Goal: Information Seeking & Learning: Learn about a topic

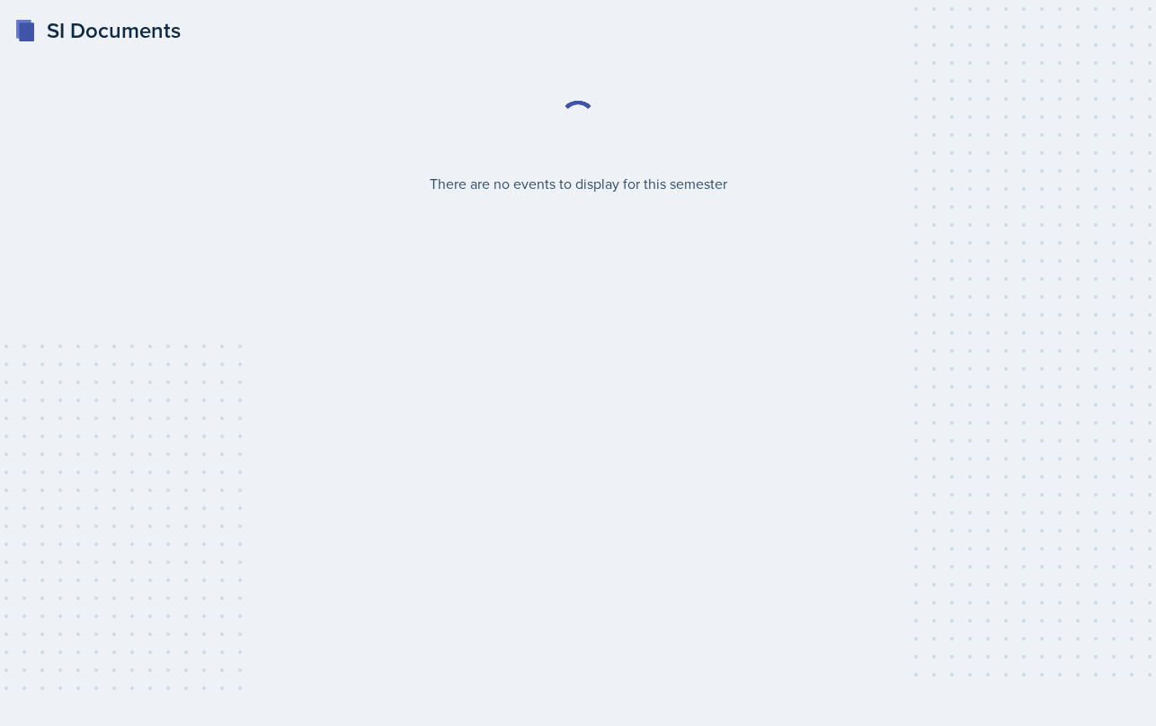
select select "2bed604d-1099-4043-b1bc-2365e8740244"
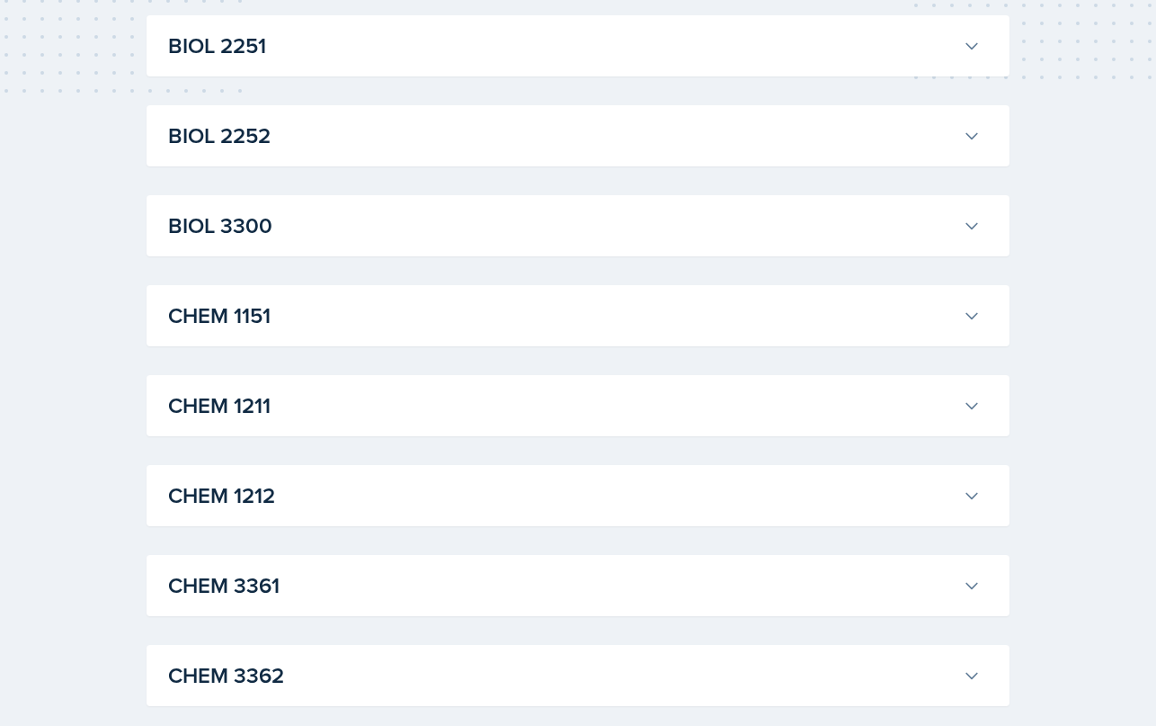
scroll to position [604, 0]
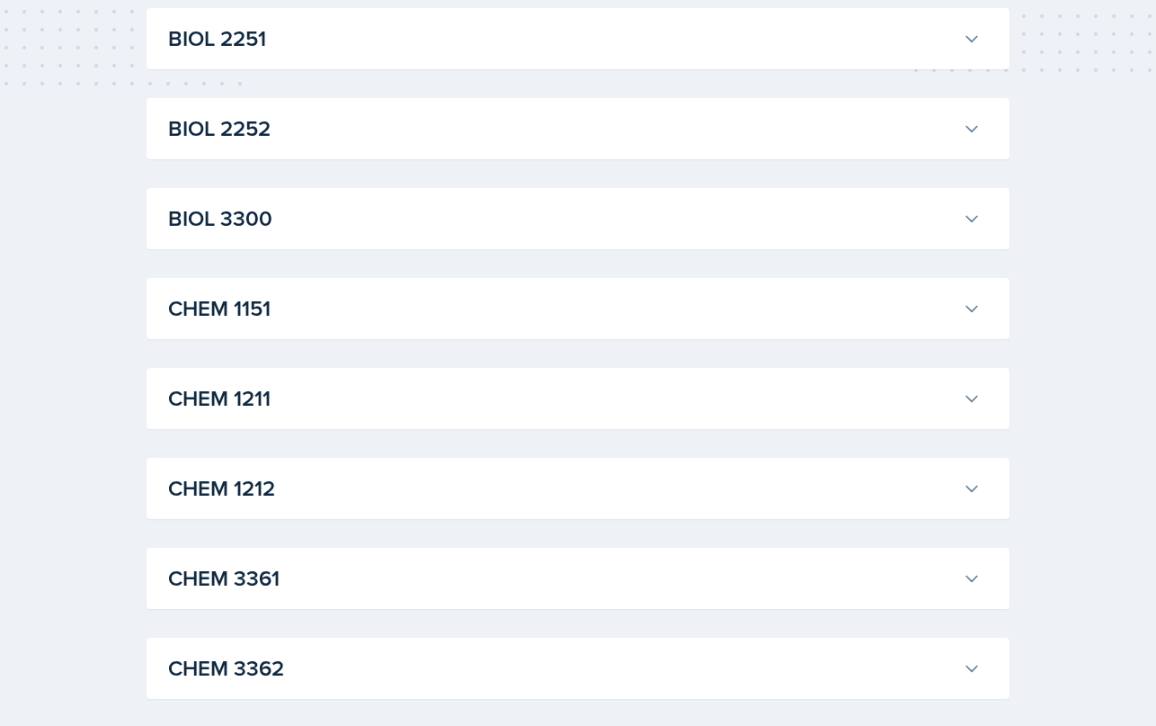
click at [455, 310] on h3 "CHEM 1151" at bounding box center [562, 308] width 788 height 32
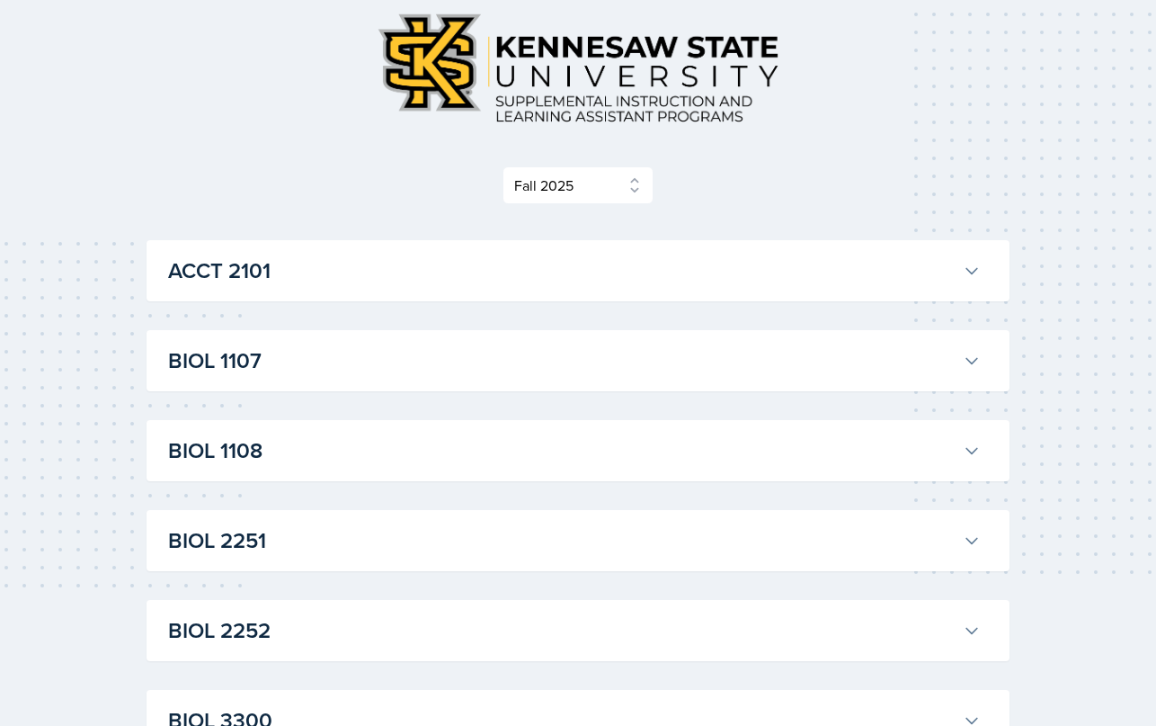
scroll to position [61, 0]
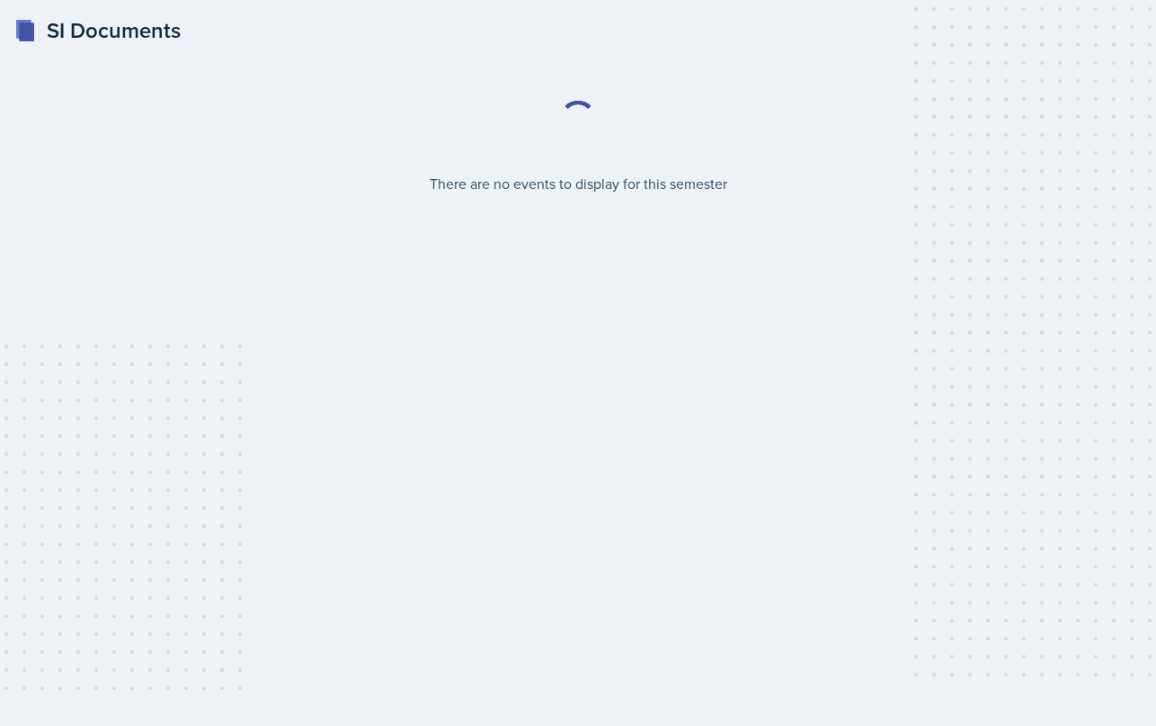
select select "2bed604d-1099-4043-b1bc-2365e8740244"
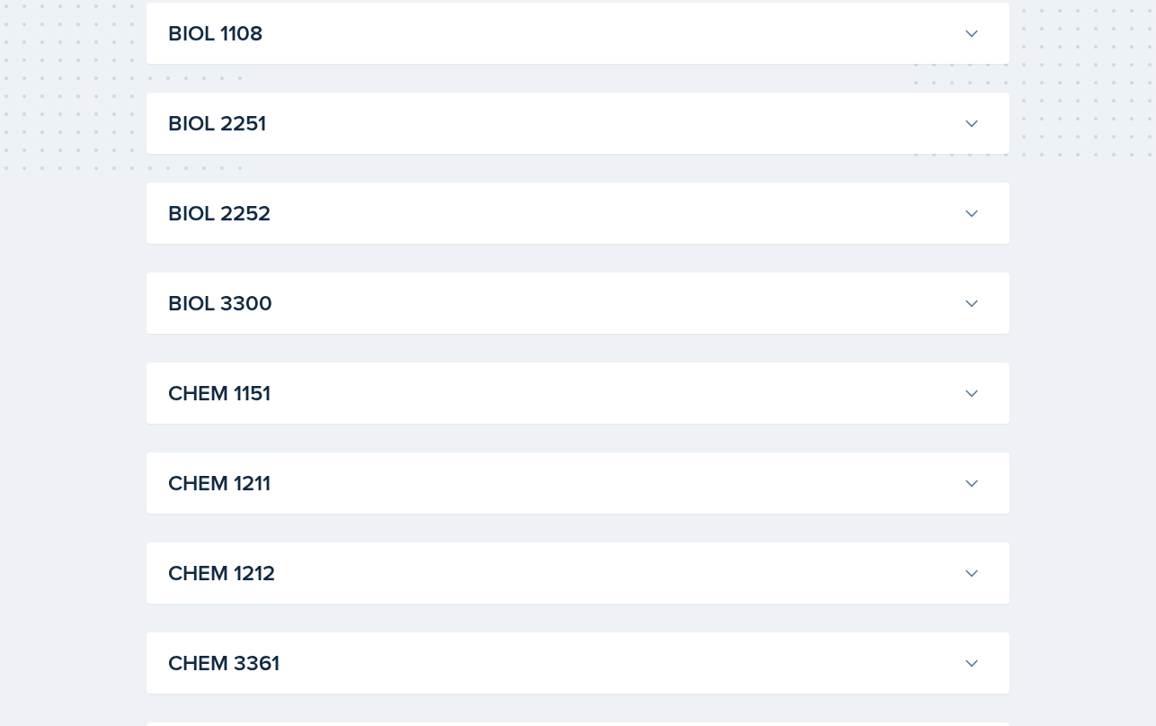
scroll to position [556, 0]
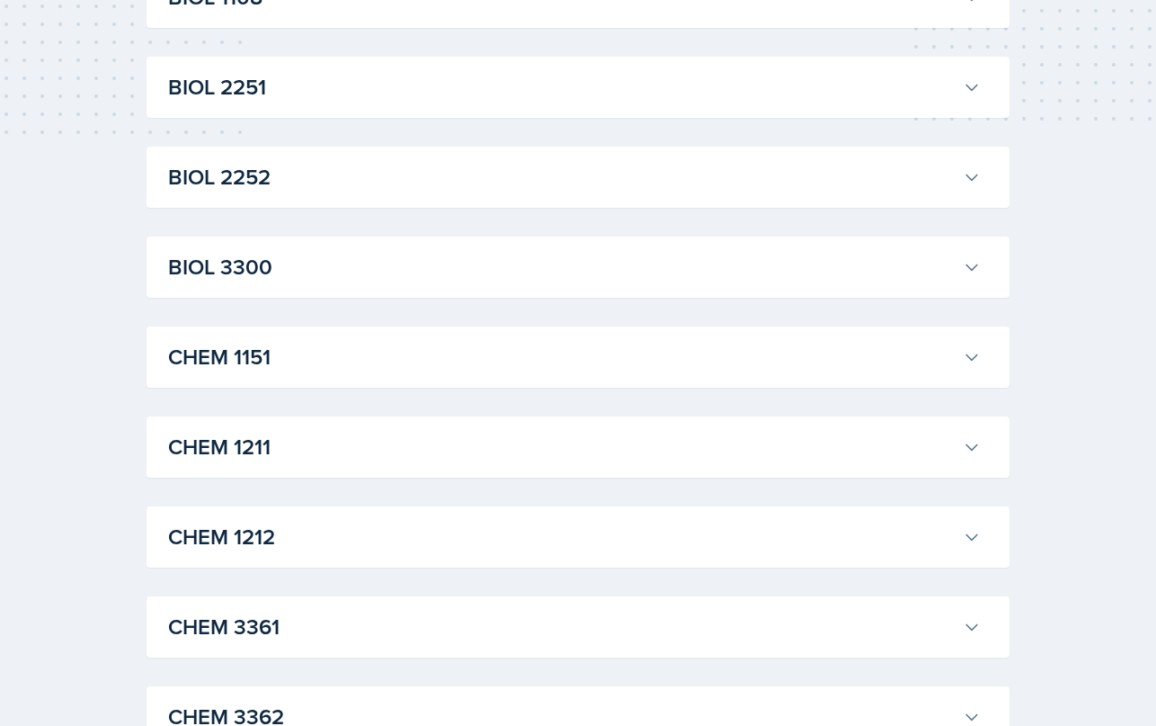
click at [271, 351] on h3 "CHEM 1151" at bounding box center [562, 357] width 788 height 32
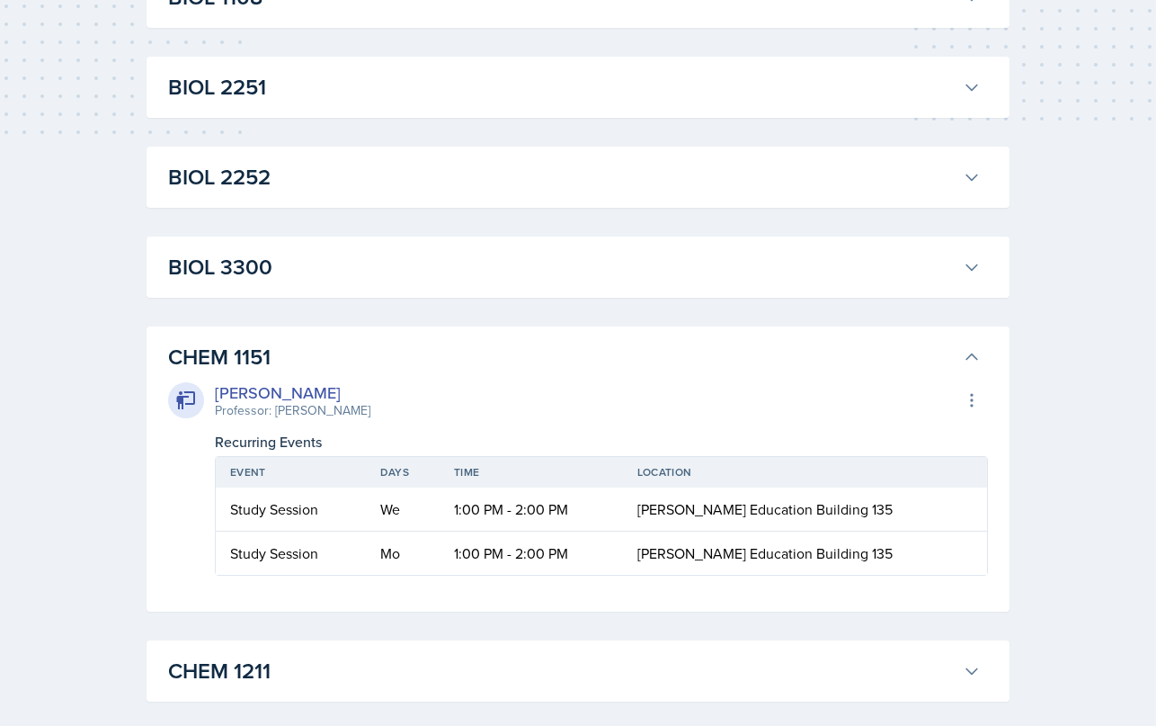
click at [366, 519] on td "Study Session" at bounding box center [291, 509] width 150 height 44
drag, startPoint x: 234, startPoint y: 499, endPoint x: 862, endPoint y: 520, distance: 628.8
click at [862, 520] on tr "Study Session We 1:00 PM - 2:00 PM Bagwell Education Building 135" at bounding box center [601, 509] width 771 height 44
click at [308, 546] on div "Study Session" at bounding box center [290, 553] width 121 height 22
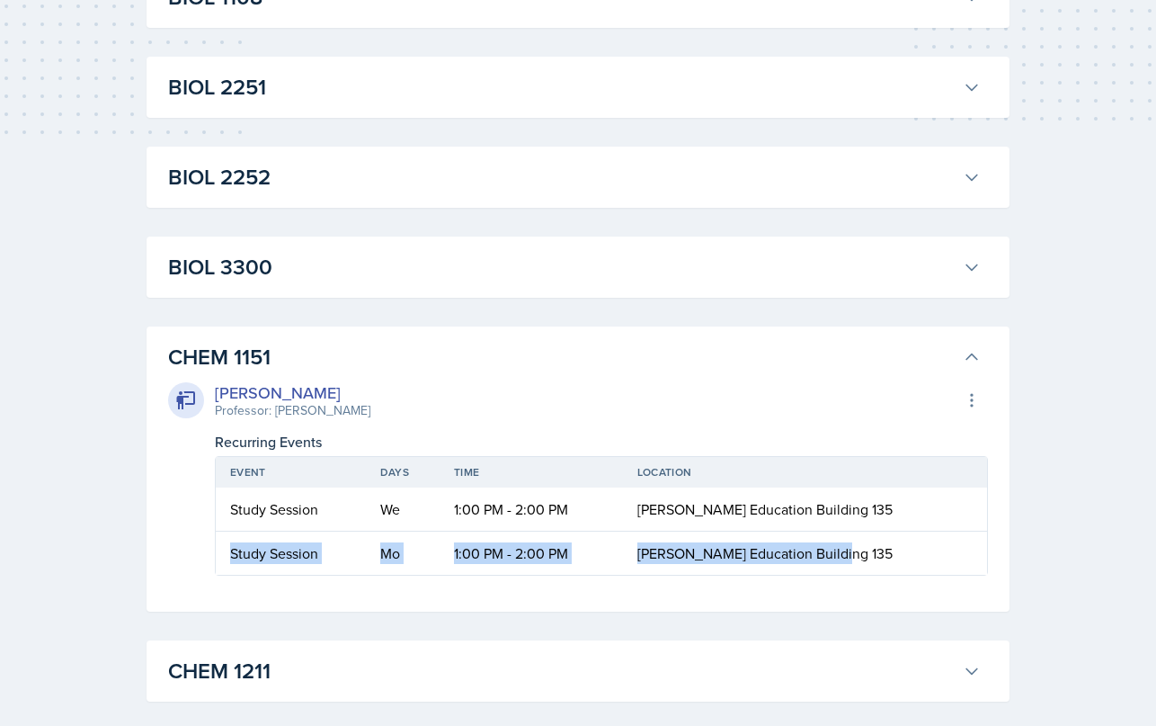
drag, startPoint x: 234, startPoint y: 550, endPoint x: 921, endPoint y: 552, distance: 686.9
click at [922, 552] on tr "Study Session Mo 1:00 PM - 2:00 PM Bagwell Education Building 135" at bounding box center [601, 552] width 771 height 43
click at [921, 552] on td "[PERSON_NAME] Education Building 135" at bounding box center [805, 552] width 364 height 43
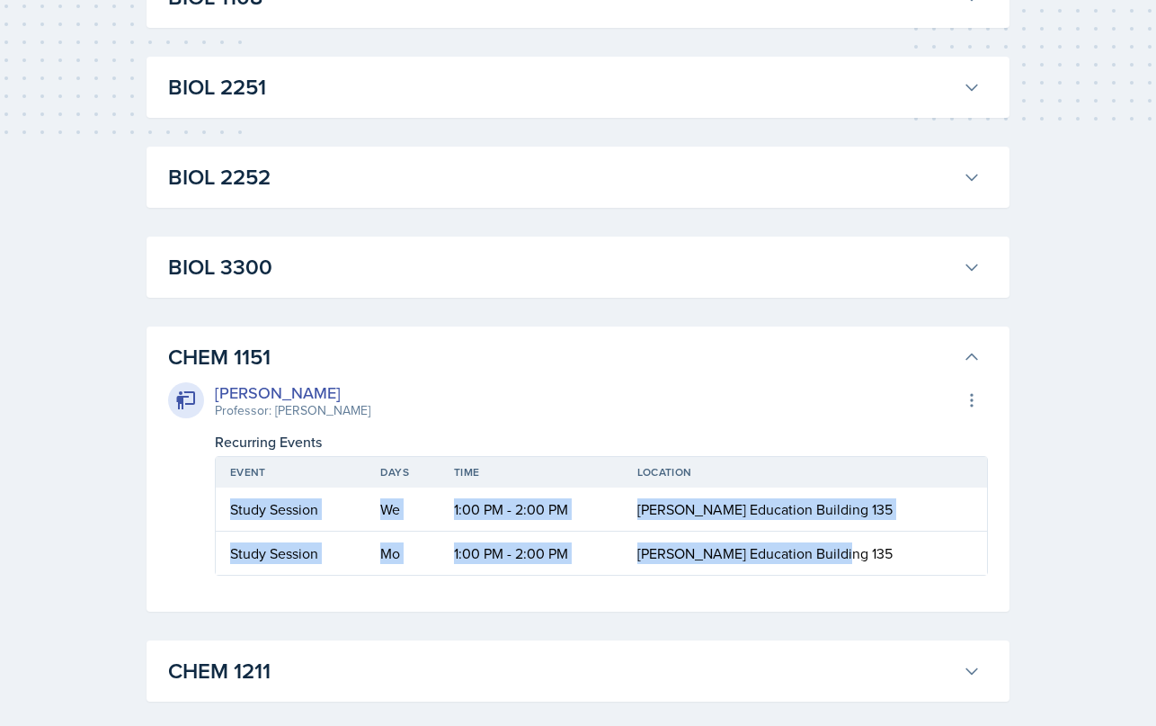
drag, startPoint x: 903, startPoint y: 554, endPoint x: 224, endPoint y: 502, distance: 680.8
click at [224, 502] on table "Event Days Time Location Study Session We 1:00 PM - 2:00 PM Bagwell Education B…" at bounding box center [601, 516] width 773 height 120
click at [292, 521] on td "Study Session" at bounding box center [291, 509] width 150 height 44
drag, startPoint x: 893, startPoint y: 547, endPoint x: 269, endPoint y: 488, distance: 626.7
click at [269, 488] on table "Event Days Time Location Study Session We 1:00 PM - 2:00 PM Bagwell Education B…" at bounding box center [601, 516] width 773 height 120
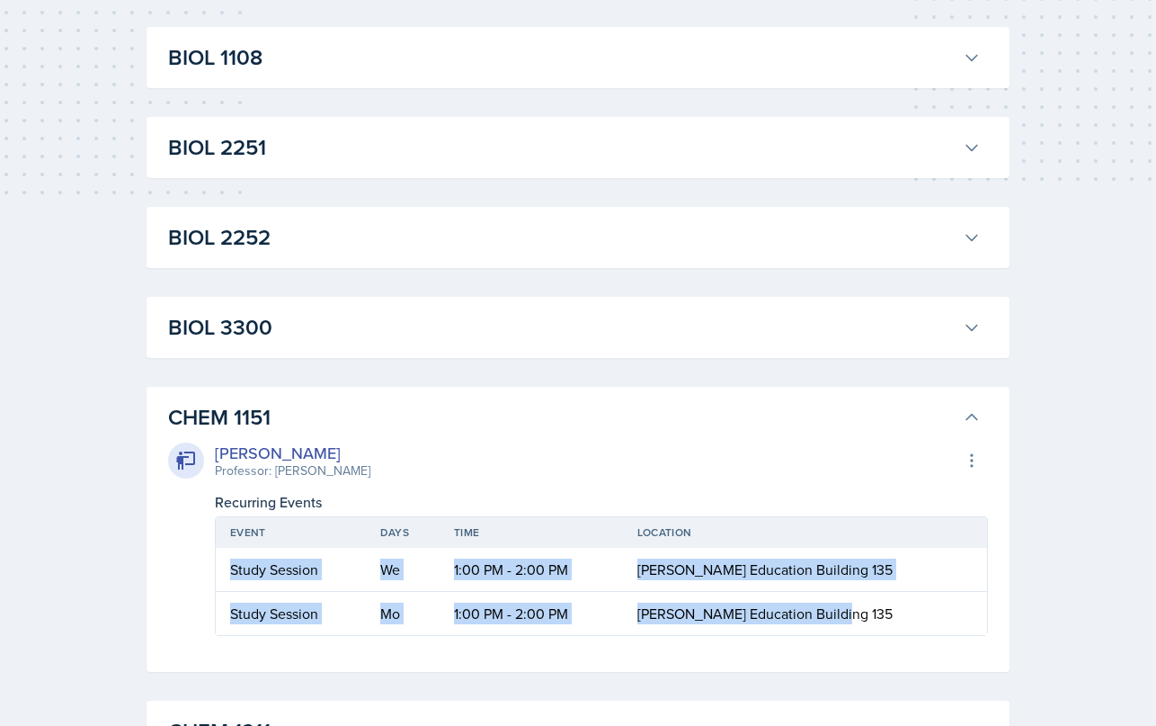
scroll to position [496, 0]
drag, startPoint x: 358, startPoint y: 468, endPoint x: 272, endPoint y: 474, distance: 85.6
click at [272, 474] on div "Kristy Bennett Professor: Peter Henricks Export to Google Calendar" at bounding box center [578, 460] width 820 height 40
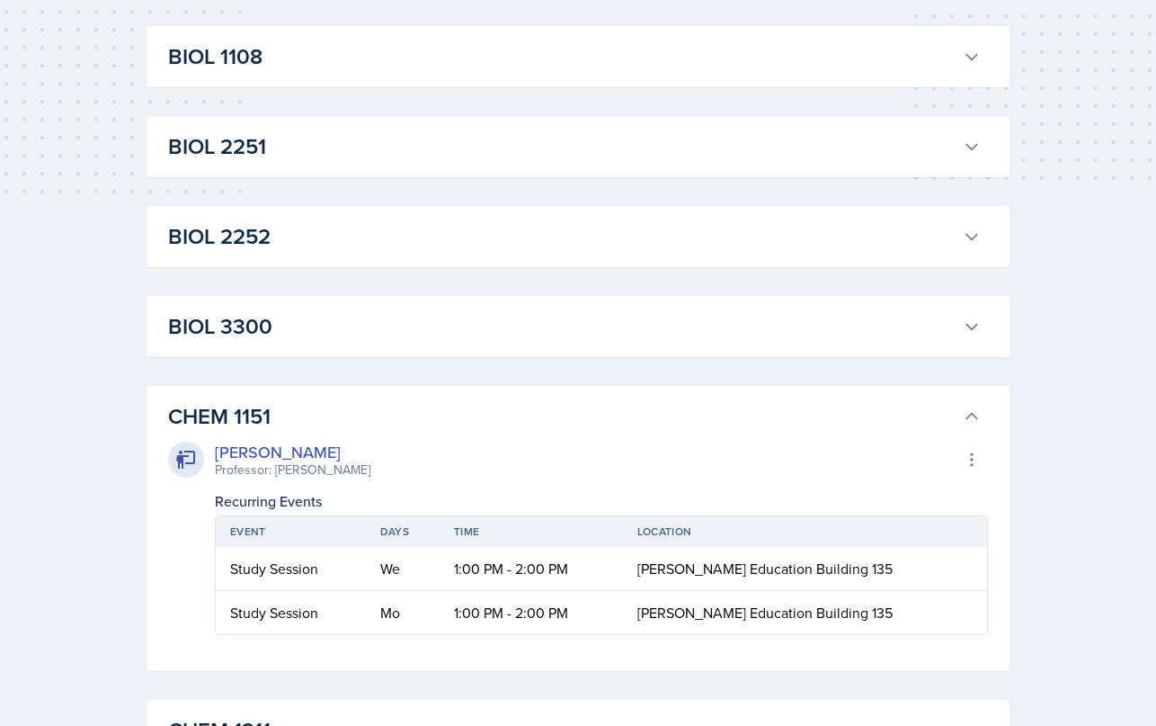
click at [970, 411] on icon at bounding box center [972, 416] width 18 height 18
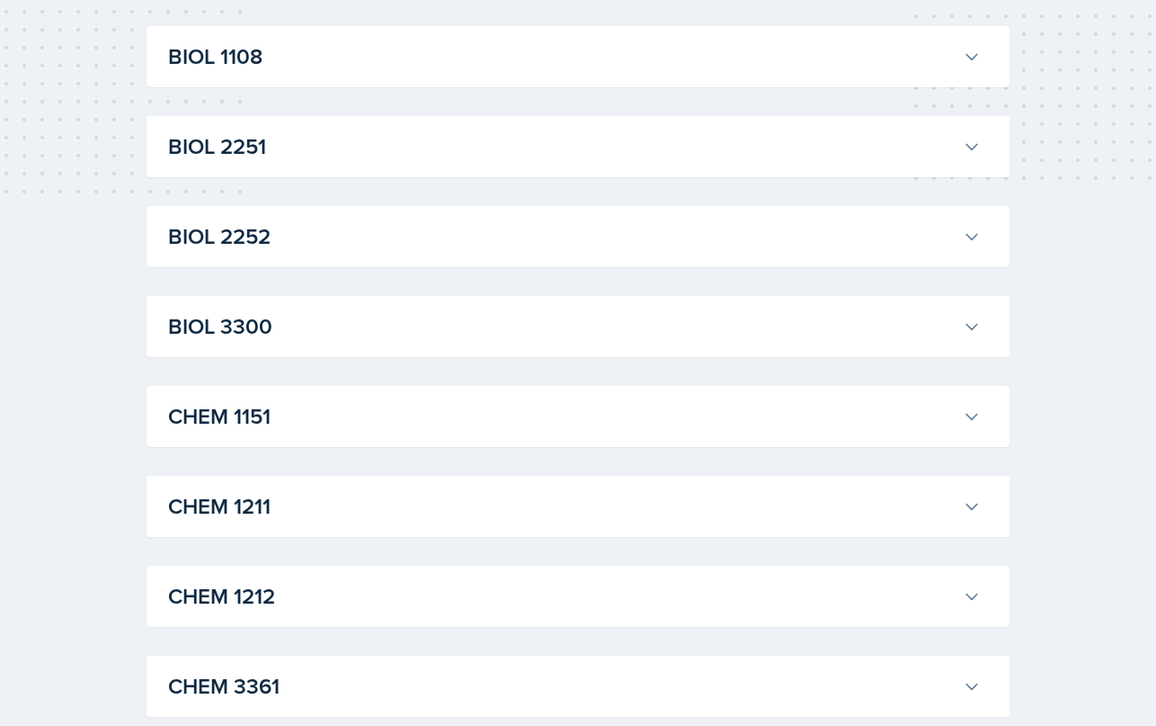
click at [970, 411] on icon at bounding box center [972, 416] width 18 height 18
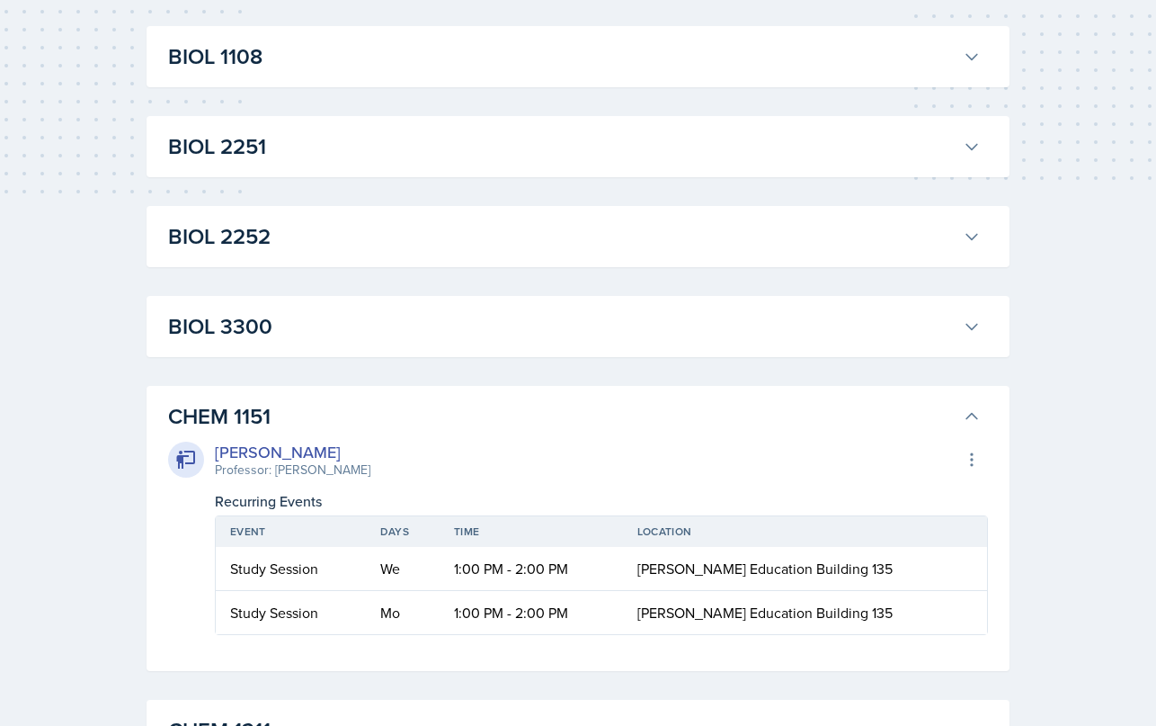
drag, startPoint x: 318, startPoint y: 450, endPoint x: 215, endPoint y: 453, distance: 103.4
click at [215, 453] on div "[PERSON_NAME]" at bounding box center [293, 452] width 156 height 24
click at [308, 433] on div "Kristy Bennett Professor: Peter Henricks Export to Google Calendar Recurring Ev…" at bounding box center [578, 533] width 820 height 202
drag, startPoint x: 334, startPoint y: 448, endPoint x: 206, endPoint y: 446, distance: 127.7
click at [206, 446] on div "Kristy Bennett Professor: Peter Henricks" at bounding box center [269, 460] width 202 height 40
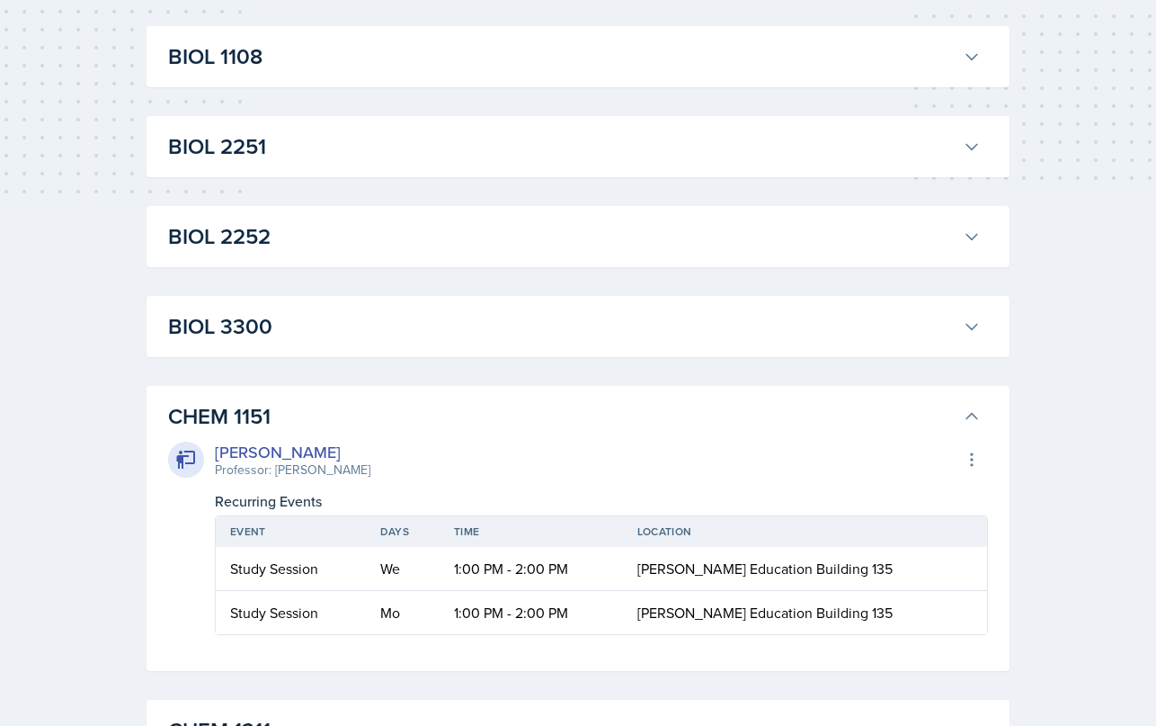
click at [335, 453] on div "[PERSON_NAME]" at bounding box center [293, 452] width 156 height 24
drag, startPoint x: 319, startPoint y: 450, endPoint x: 213, endPoint y: 448, distance: 106.1
click at [213, 448] on div "Kristy Bennett Professor: Peter Henricks" at bounding box center [269, 460] width 202 height 40
click at [325, 448] on div "[PERSON_NAME]" at bounding box center [293, 452] width 156 height 24
drag, startPoint x: 325, startPoint y: 447, endPoint x: 214, endPoint y: 442, distance: 110.7
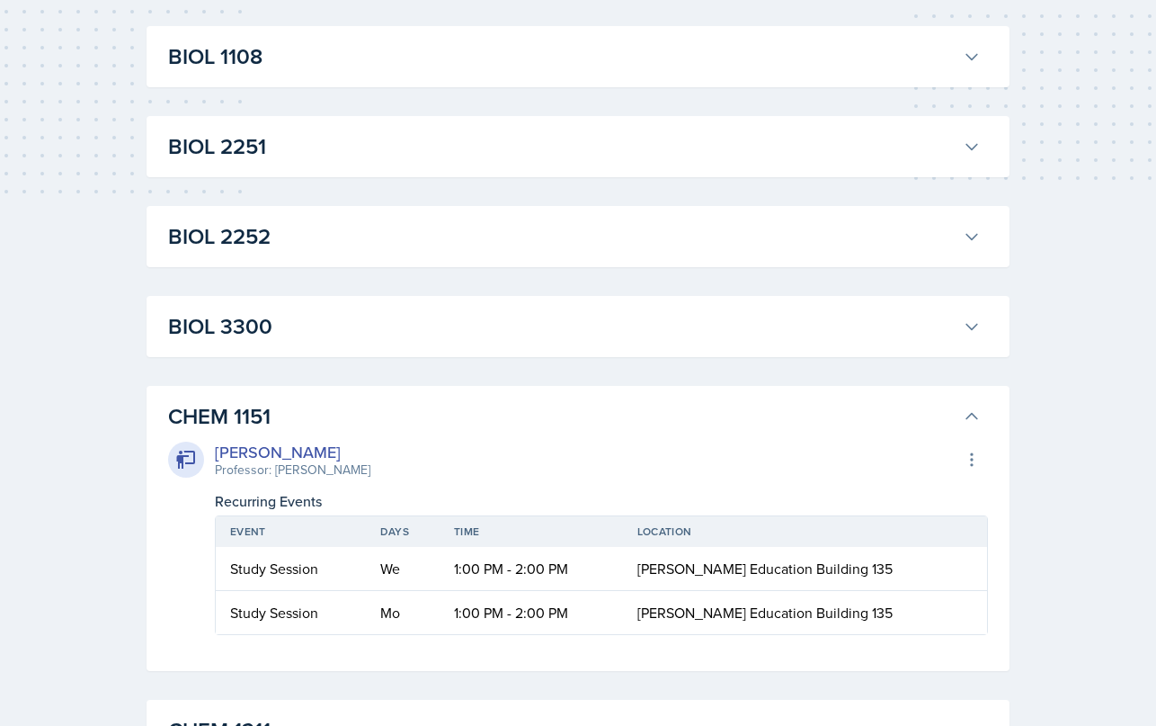
click at [215, 442] on div "[PERSON_NAME]" at bounding box center [293, 452] width 156 height 24
click at [317, 460] on div "Professor: [PERSON_NAME]" at bounding box center [293, 469] width 156 height 19
drag, startPoint x: 325, startPoint y: 453, endPoint x: 216, endPoint y: 446, distance: 109.0
click at [216, 446] on div "[PERSON_NAME]" at bounding box center [293, 452] width 156 height 24
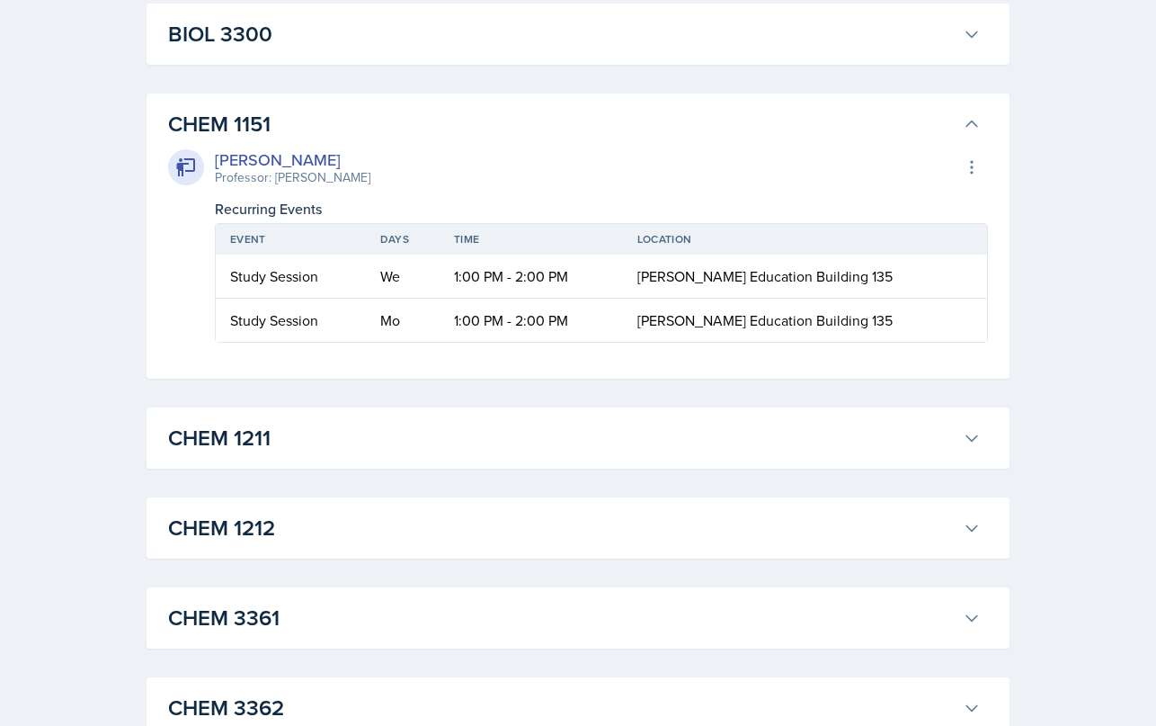
scroll to position [793, 0]
